Goal: Check status: Check status

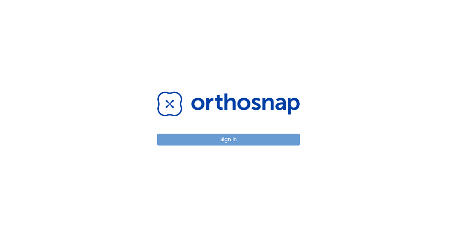
click at [223, 138] on button "Sign in" at bounding box center [228, 139] width 142 height 12
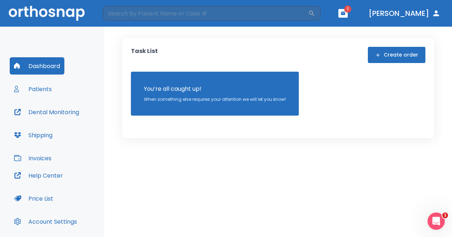
click at [32, 92] on button "Patients" at bounding box center [33, 88] width 46 height 17
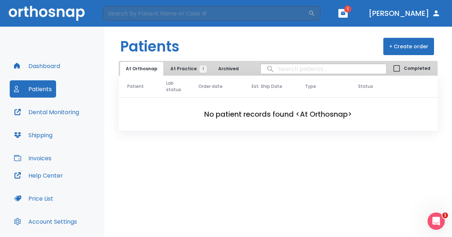
click at [179, 72] on button "At Practice 1" at bounding box center [187, 69] width 44 height 14
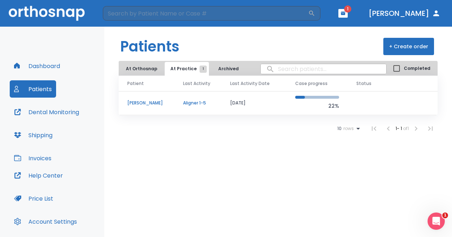
click at [229, 102] on td "09/02/25" at bounding box center [254, 103] width 65 height 24
